Goal: Transaction & Acquisition: Download file/media

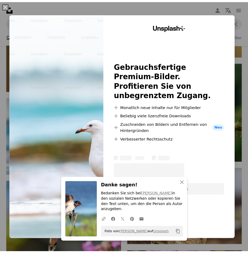
scroll to position [0, 160]
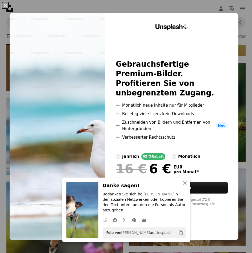
click at [5, 6] on button "An X shape" at bounding box center [5, 5] width 6 height 6
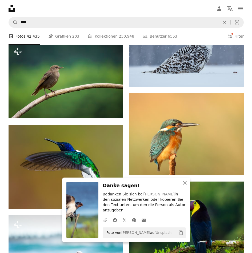
scroll to position [506, 0]
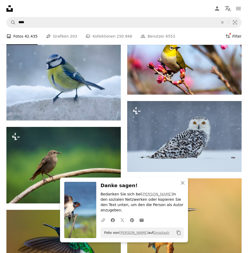
click at [234, 39] on button "Filters Filter" at bounding box center [233, 36] width 16 height 17
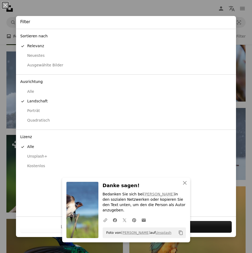
click at [40, 168] on div "Kostenlos" at bounding box center [125, 165] width 211 height 5
click at [181, 186] on icon "An X shape" at bounding box center [184, 183] width 6 height 6
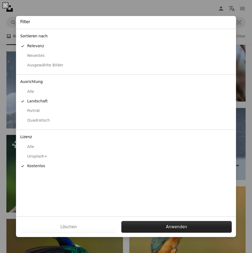
click at [192, 229] on button "Anwenden" at bounding box center [176, 227] width 110 height 12
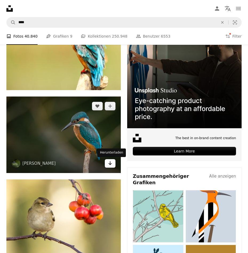
scroll to position [133, 0]
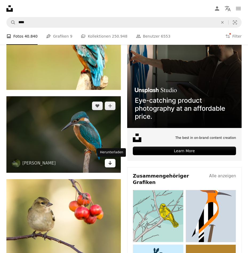
click at [111, 165] on icon "Arrow pointing down" at bounding box center [110, 163] width 4 height 6
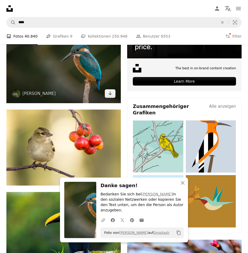
scroll to position [213, 0]
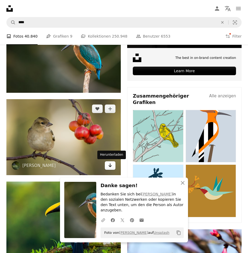
click at [110, 166] on icon "Herunterladen" at bounding box center [109, 165] width 3 height 4
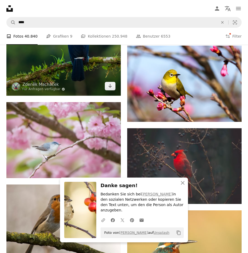
scroll to position [400, 0]
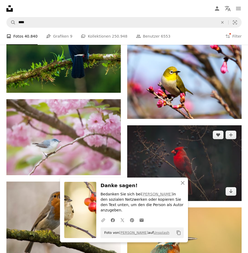
click at [236, 187] on img at bounding box center [184, 163] width 114 height 76
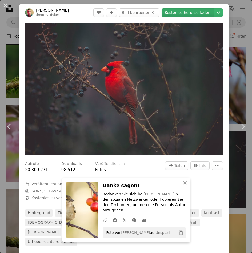
click at [197, 11] on link "Kostenlos herunterladen" at bounding box center [187, 12] width 52 height 9
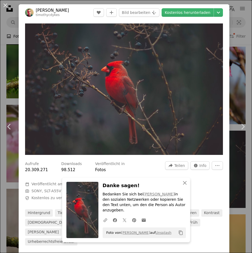
drag, startPoint x: 6, startPoint y: 4, endPoint x: 25, endPoint y: 11, distance: 20.6
click at [6, 4] on button "An X shape" at bounding box center [5, 5] width 6 height 6
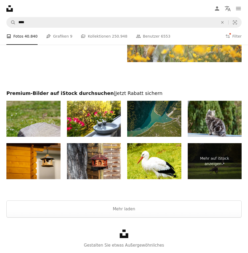
scroll to position [1225, 0]
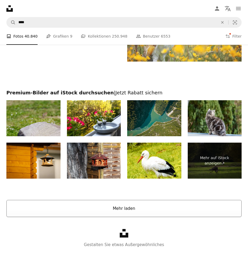
click at [127, 204] on button "Mehr laden" at bounding box center [123, 208] width 235 height 17
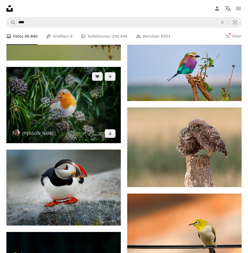
scroll to position [1438, 0]
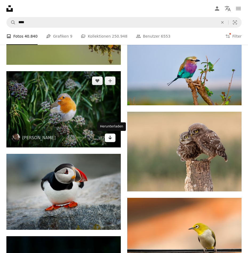
click at [113, 139] on link "Arrow pointing down" at bounding box center [110, 138] width 11 height 9
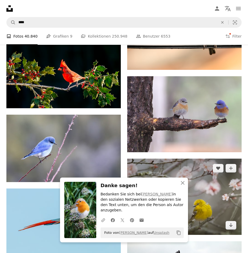
scroll to position [1651, 0]
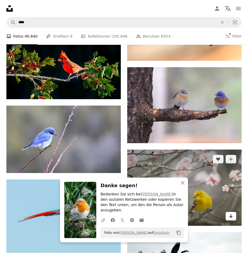
click at [232, 213] on icon "Arrow pointing down" at bounding box center [231, 216] width 4 height 6
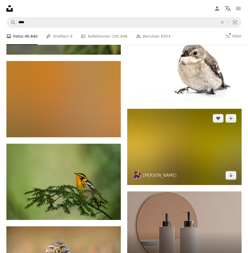
scroll to position [2238, 0]
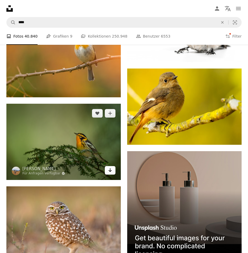
click at [106, 171] on link "Arrow pointing down" at bounding box center [110, 170] width 11 height 9
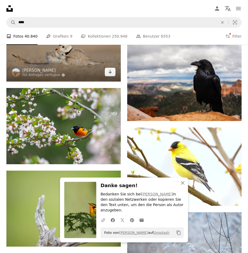
scroll to position [2584, 0]
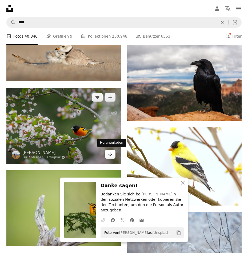
click at [106, 156] on link "Arrow pointing down" at bounding box center [110, 154] width 11 height 9
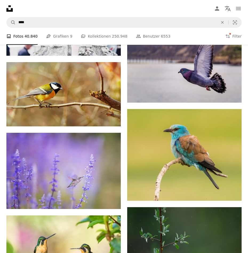
scroll to position [3170, 0]
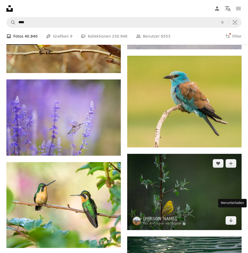
drag, startPoint x: 230, startPoint y: 213, endPoint x: 223, endPoint y: 211, distance: 7.5
click at [230, 217] on icon "Arrow pointing down" at bounding box center [231, 220] width 4 height 6
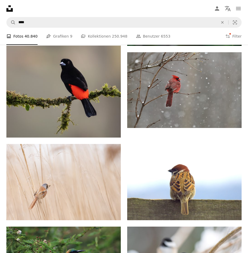
scroll to position [4556, 0]
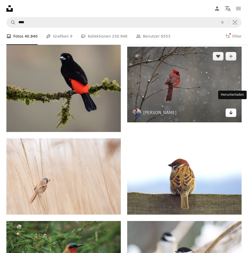
click at [232, 109] on icon "Arrow pointing down" at bounding box center [231, 112] width 4 height 6
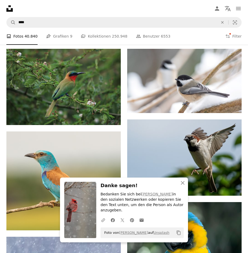
scroll to position [4743, 0]
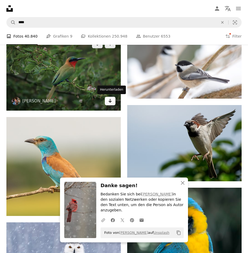
click at [107, 104] on link "Arrow pointing down" at bounding box center [110, 101] width 11 height 9
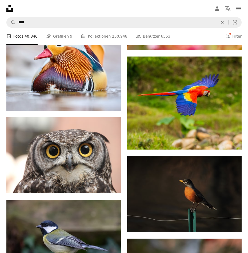
scroll to position [5702, 0]
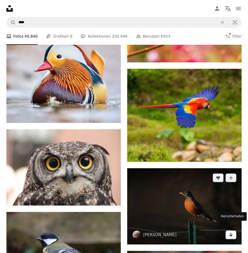
click at [231, 233] on icon "Herunterladen" at bounding box center [230, 235] width 3 height 4
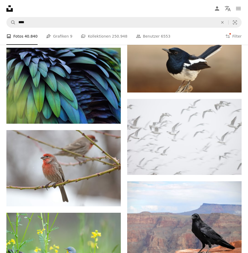
scroll to position [6102, 0]
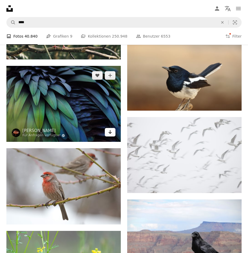
click at [106, 133] on link "Arrow pointing down" at bounding box center [110, 132] width 11 height 9
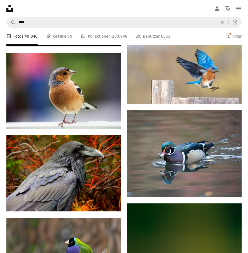
scroll to position [6528, 0]
